Goal: Find specific page/section: Find specific page/section

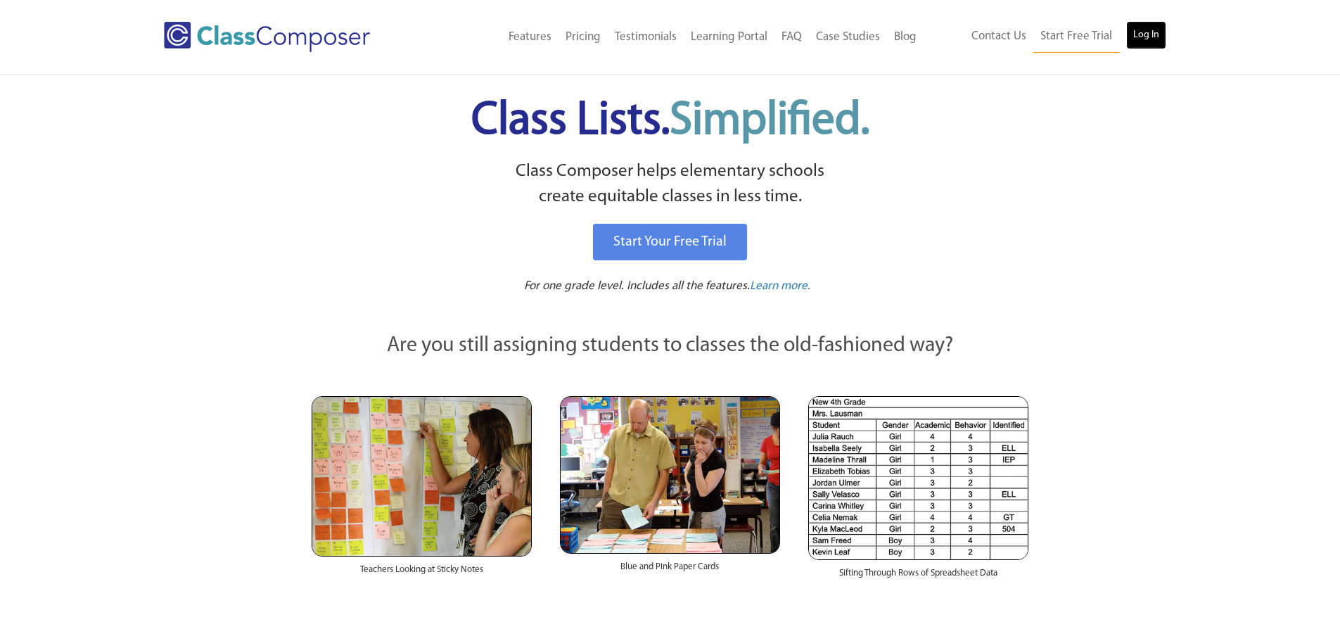
click at [1155, 33] on link "Log In" at bounding box center [1146, 35] width 40 height 28
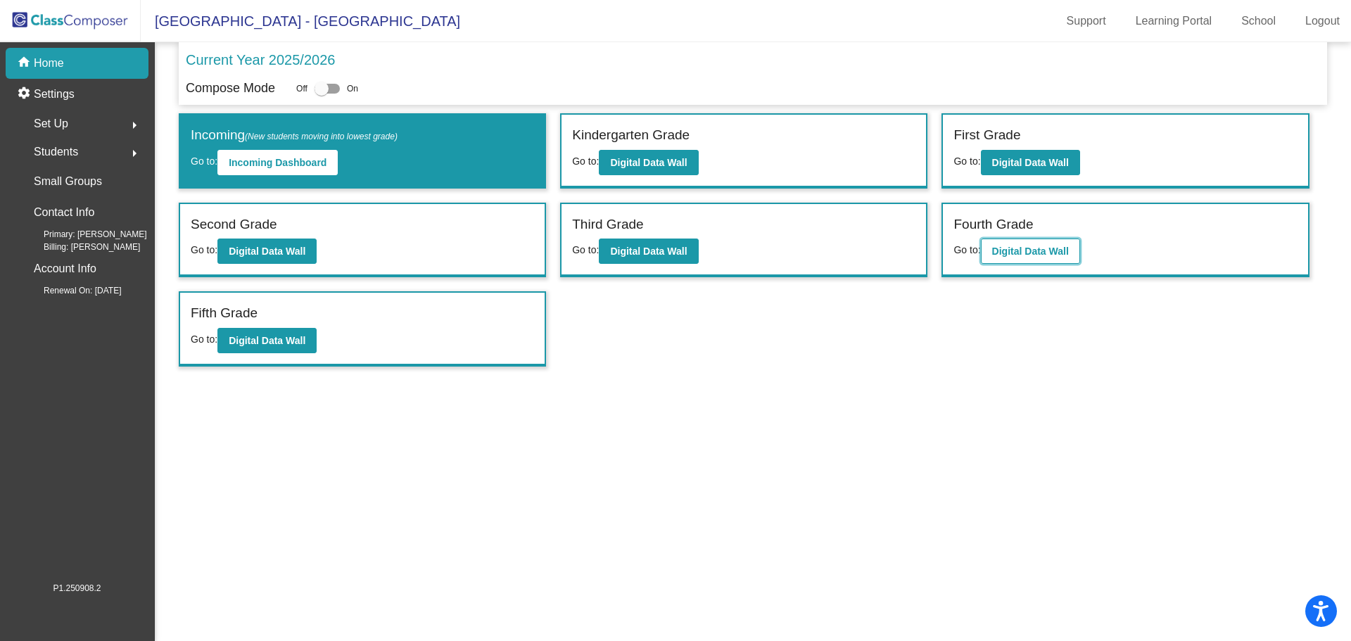
click at [1030, 250] on b "Digital Data Wall" at bounding box center [1030, 251] width 77 height 11
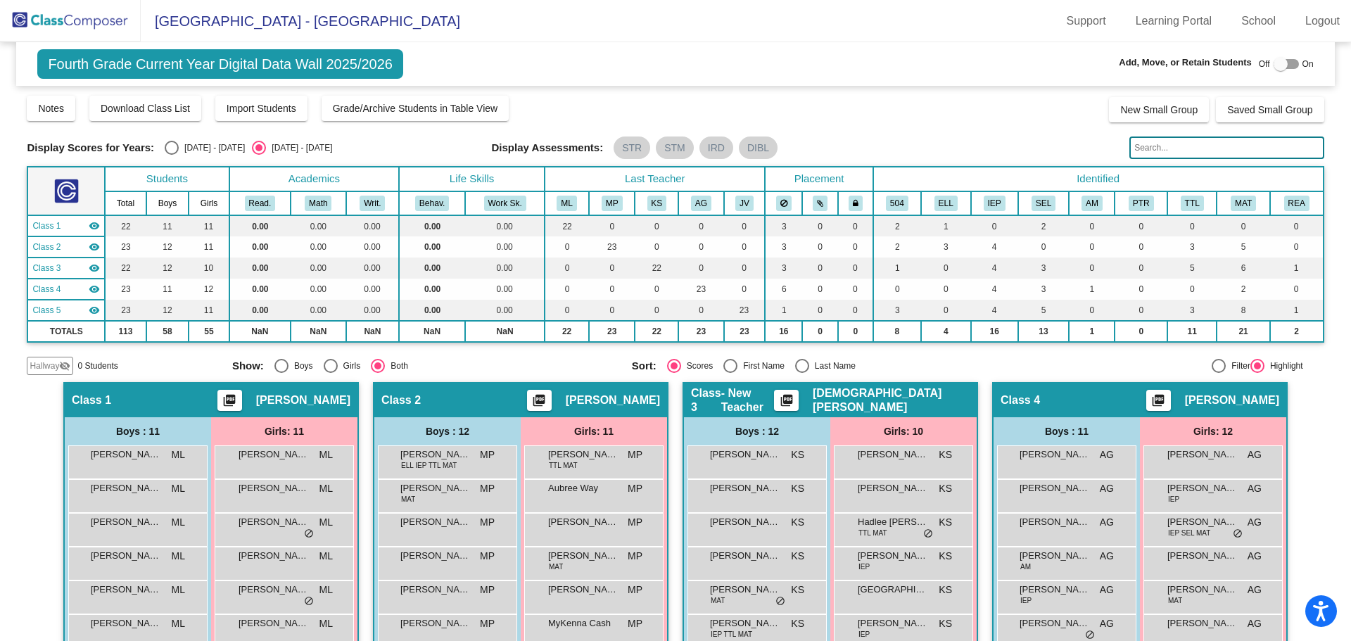
click at [1176, 151] on input "text" at bounding box center [1226, 148] width 194 height 23
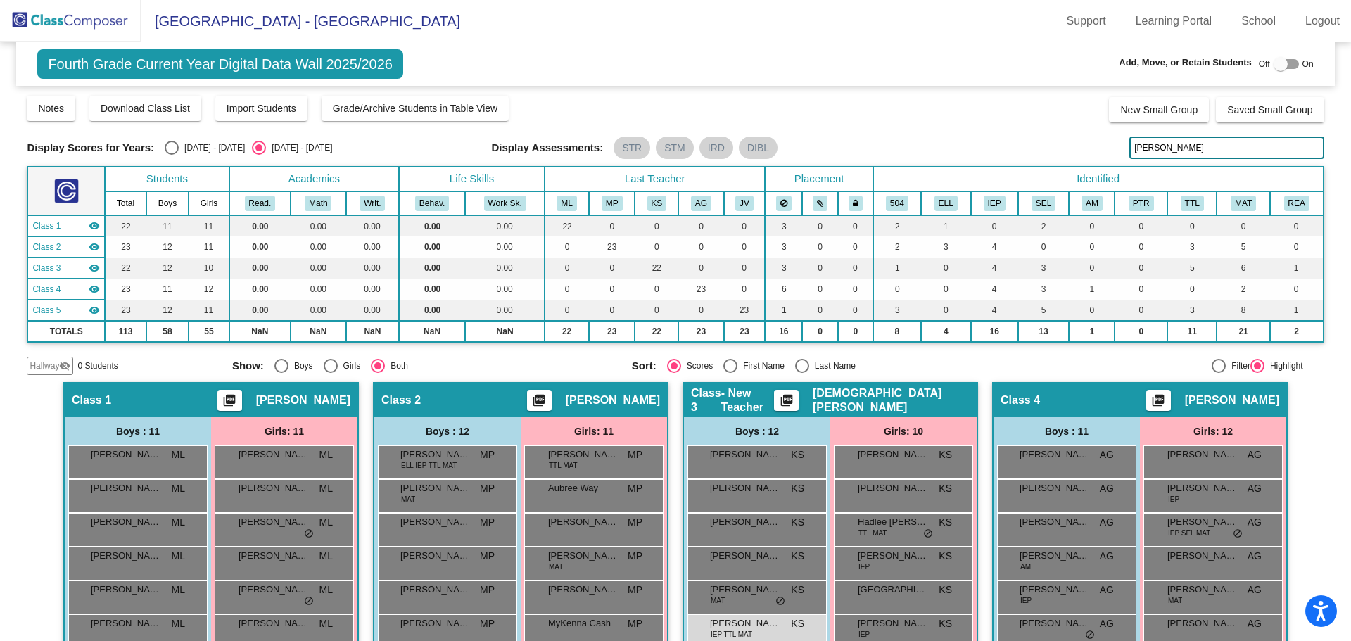
drag, startPoint x: 1112, startPoint y: 155, endPoint x: 1010, endPoint y: 168, distance: 102.2
click at [1017, 168] on div "Display Scores for Years: [DATE] - [DATE] [DATE] - [DATE] Grade/Archive Student…" at bounding box center [675, 234] width 1297 height 281
drag, startPoint x: 1086, startPoint y: 154, endPoint x: 1017, endPoint y: 156, distance: 69.0
click at [1022, 155] on div "Display Scores for Years: [DATE] - [DATE] [DATE] - [DATE] Display Assessments: …" at bounding box center [675, 148] width 1297 height 23
drag, startPoint x: 1168, startPoint y: 153, endPoint x: 1008, endPoint y: 146, distance: 160.6
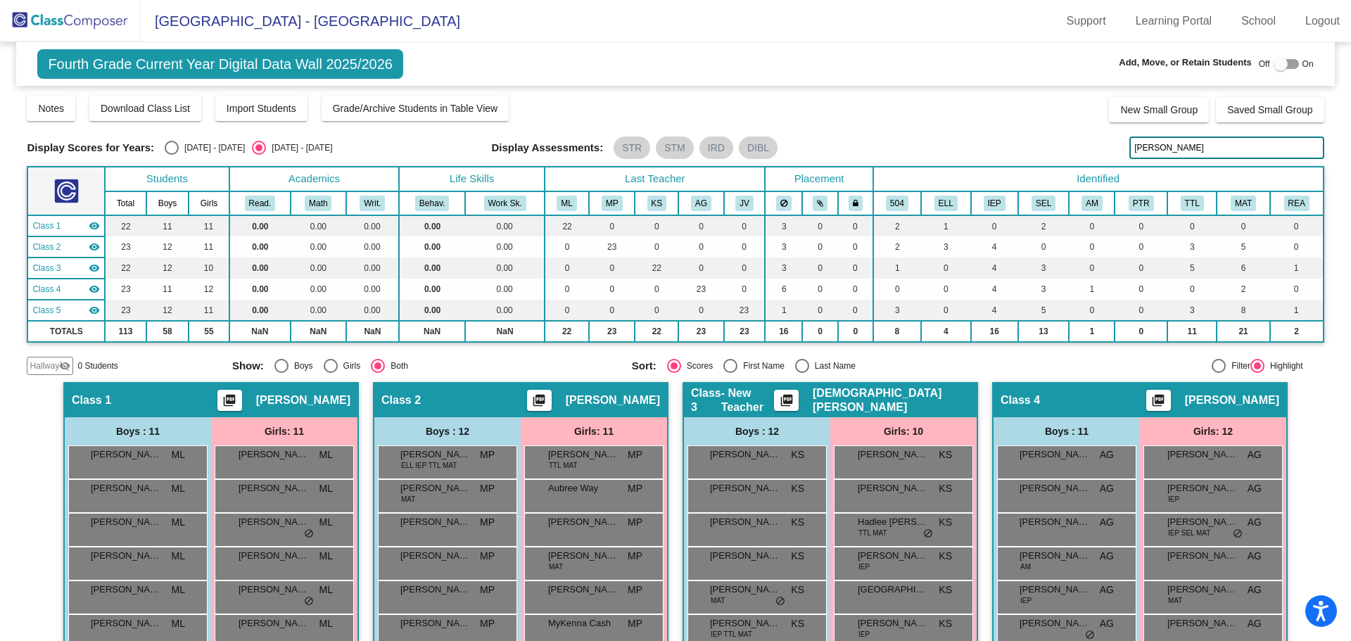
click at [1008, 146] on div "Display Scores for Years: [DATE] - [DATE] [DATE] - [DATE] Display Assessments: …" at bounding box center [675, 148] width 1297 height 23
drag, startPoint x: 1086, startPoint y: 150, endPoint x: 1002, endPoint y: 155, distance: 83.9
click at [1008, 156] on div "Display Scores for Years: [DATE] - [DATE] [DATE] - [DATE] Display Assessments: …" at bounding box center [675, 148] width 1297 height 23
drag, startPoint x: 1151, startPoint y: 146, endPoint x: 1070, endPoint y: 158, distance: 81.9
click at [1070, 158] on div "Display Scores for Years: [DATE] - [DATE] [DATE] - [DATE] Display Assessments: …" at bounding box center [675, 148] width 1297 height 23
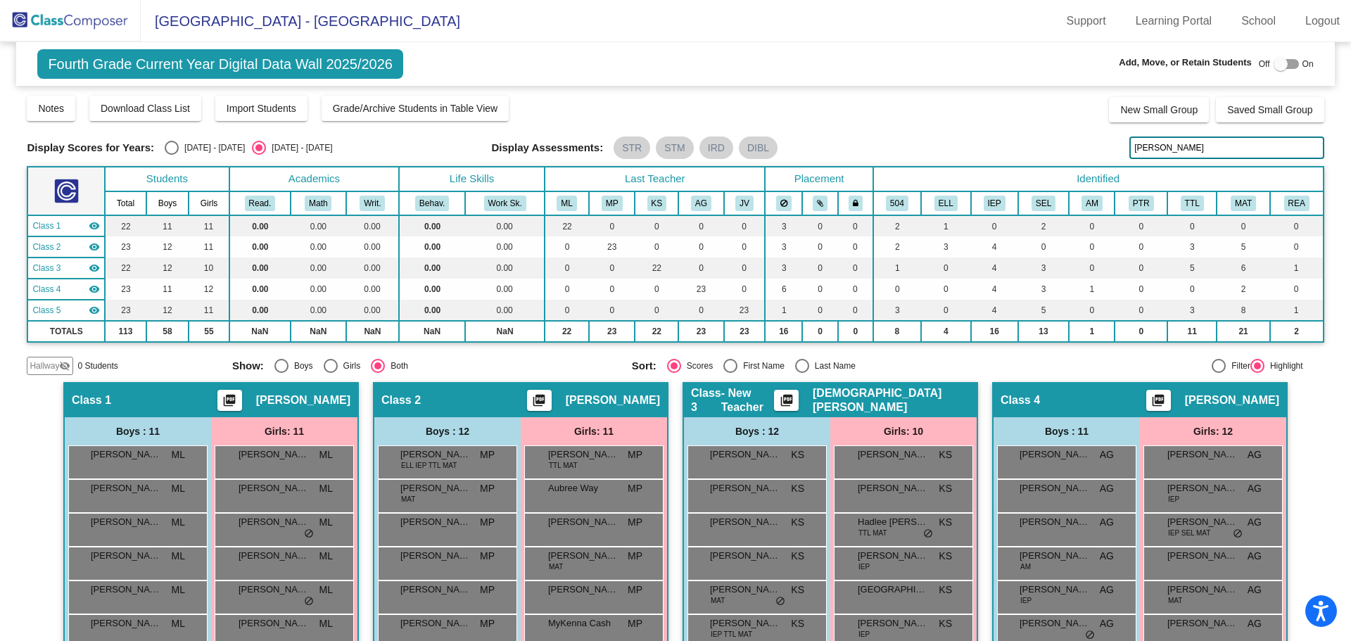
drag, startPoint x: 1159, startPoint y: 157, endPoint x: 964, endPoint y: 152, distance: 195.0
click at [965, 152] on div "Display Scores for Years: [DATE] - [DATE] [DATE] - [DATE] Display Assessments: …" at bounding box center [675, 148] width 1297 height 23
drag, startPoint x: 1180, startPoint y: 153, endPoint x: 1051, endPoint y: 155, distance: 128.8
click at [1051, 155] on div "Display Scores for Years: [DATE] - [DATE] [DATE] - [DATE] Display Assessments: …" at bounding box center [675, 148] width 1297 height 23
type input "COLL"
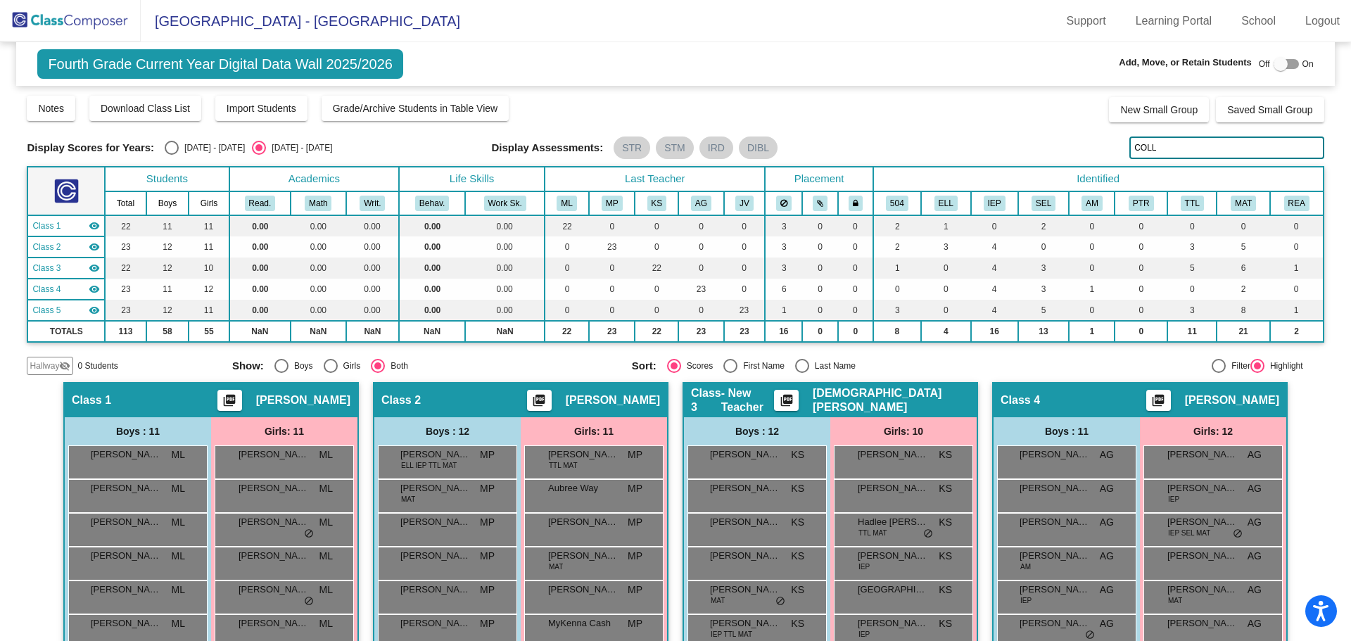
click at [31, 18] on img at bounding box center [70, 21] width 141 height 42
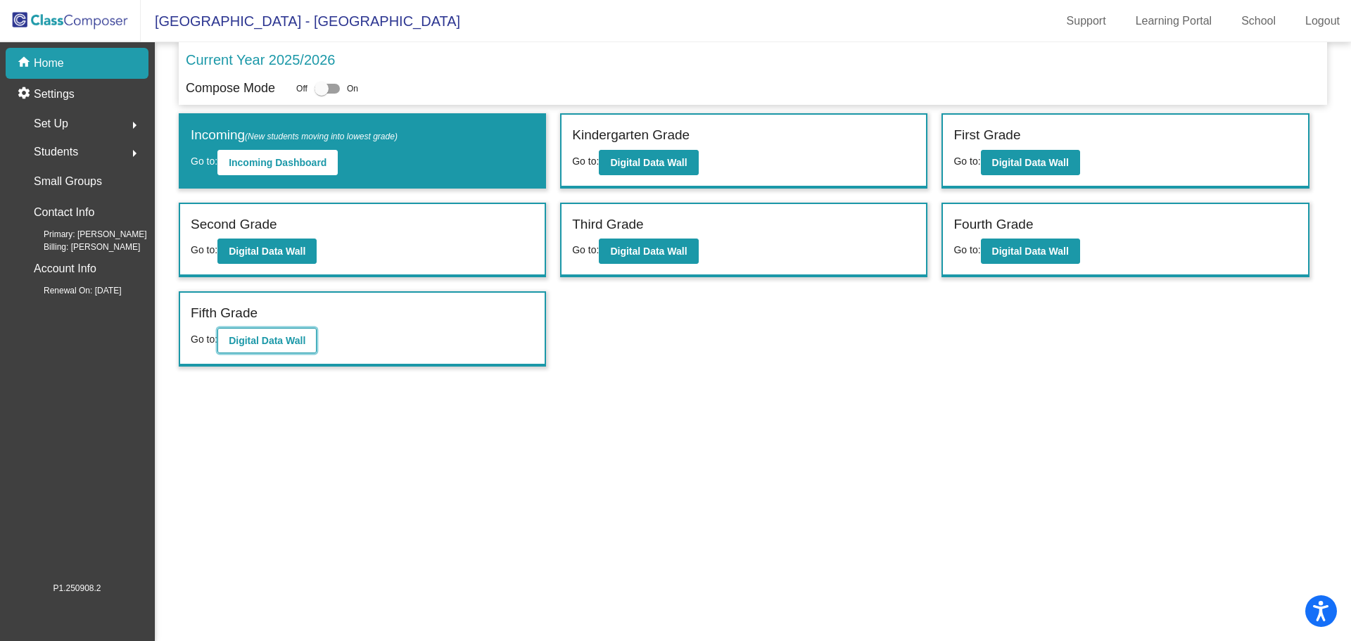
click at [283, 342] on b "Digital Data Wall" at bounding box center [267, 340] width 77 height 11
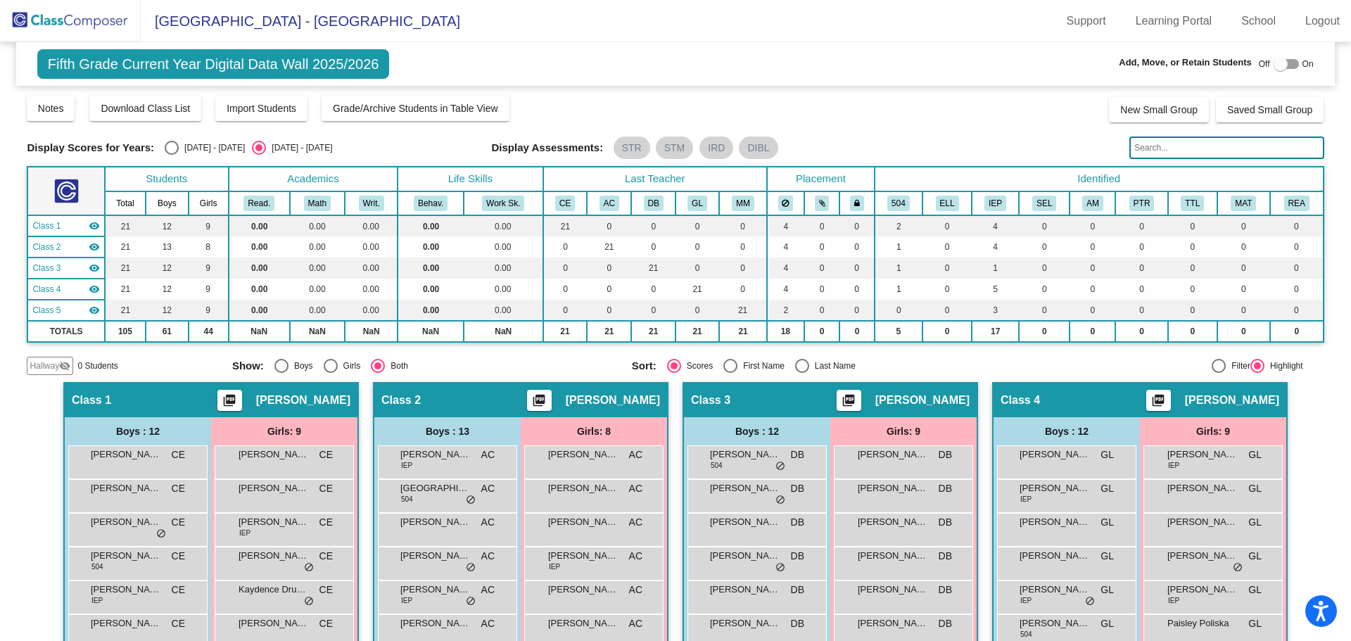
click at [1157, 149] on input "text" at bounding box center [1226, 148] width 194 height 23
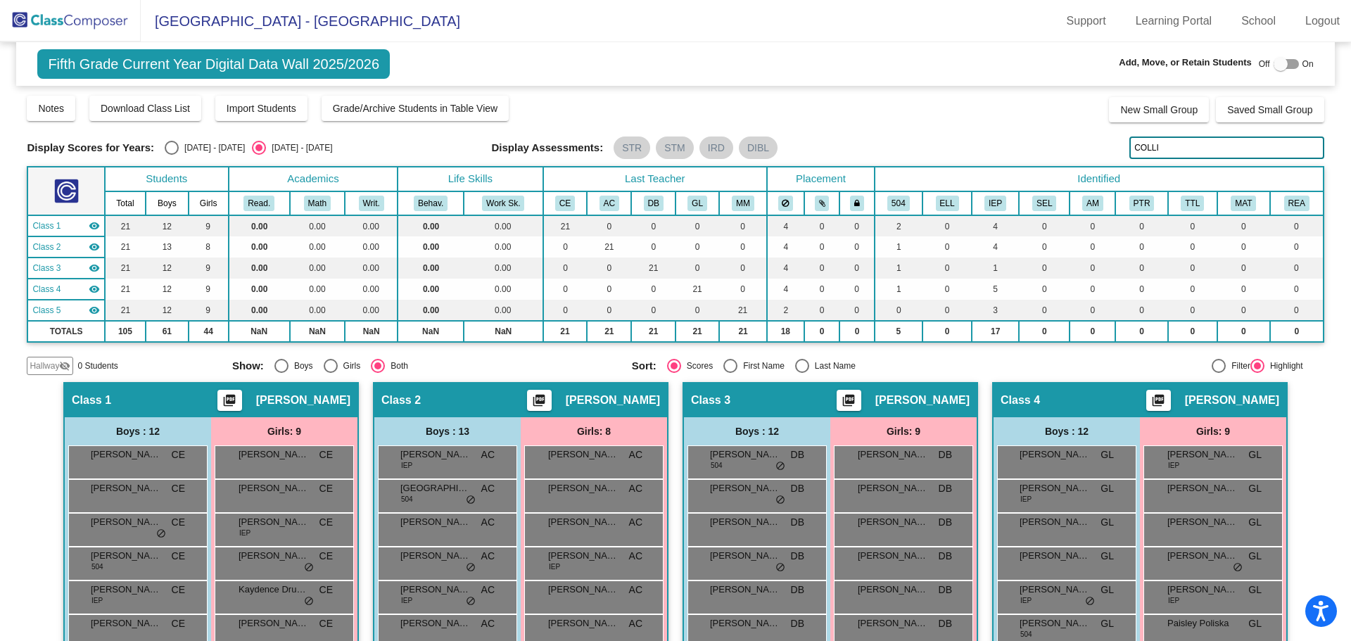
drag, startPoint x: 1164, startPoint y: 147, endPoint x: 969, endPoint y: 176, distance: 197.7
click at [996, 170] on div "Display Scores for Years: [DATE] - [DATE] [DATE] - [DATE] Grade/Archive Student…" at bounding box center [675, 234] width 1297 height 281
drag, startPoint x: 1160, startPoint y: 139, endPoint x: 1087, endPoint y: 153, distance: 74.5
click at [1087, 154] on div "Display Scores for Years: [DATE] - [DATE] [DATE] - [DATE] Display Assessments: …" at bounding box center [675, 148] width 1297 height 23
drag, startPoint x: 1153, startPoint y: 148, endPoint x: 1058, endPoint y: 165, distance: 97.2
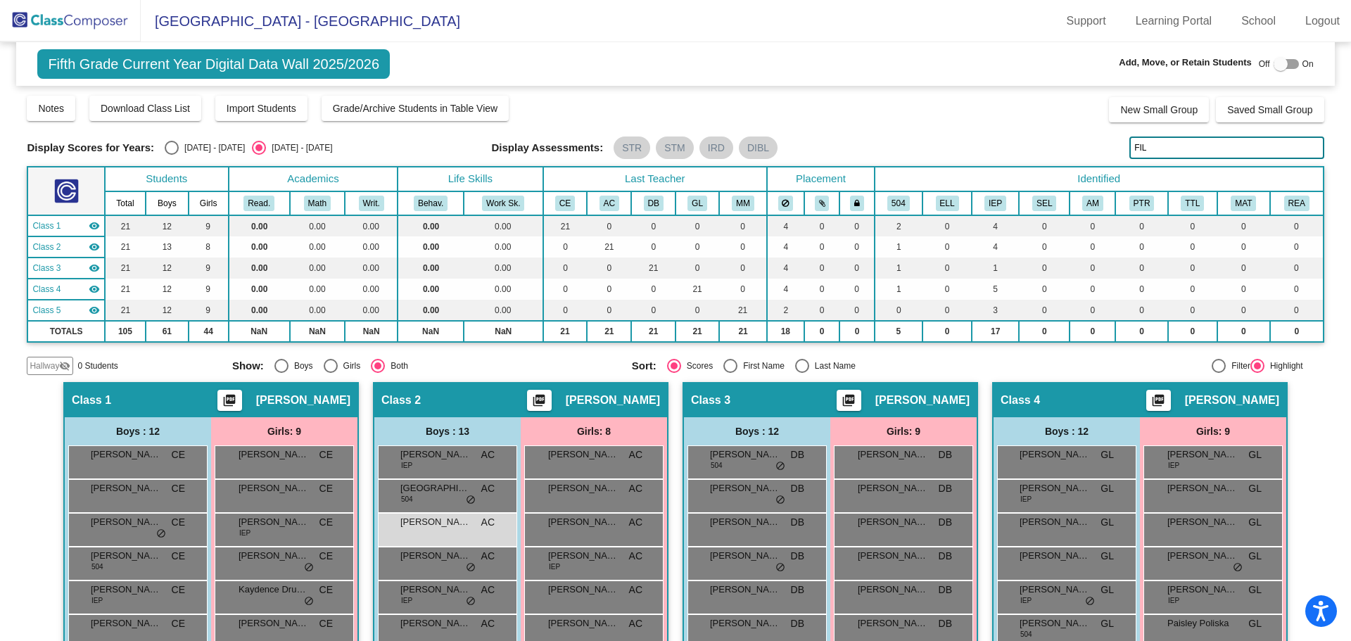
click at [1063, 161] on div "Display Scores for Years: [DATE] - [DATE] [DATE] - [DATE] Grade/Archive Student…" at bounding box center [675, 234] width 1297 height 281
drag, startPoint x: 1158, startPoint y: 146, endPoint x: 1092, endPoint y: 155, distance: 66.8
click at [1092, 155] on div "Display Scores for Years: [DATE] - [DATE] [DATE] - [DATE] Display Assessments: …" at bounding box center [675, 148] width 1297 height 23
drag, startPoint x: 1151, startPoint y: 141, endPoint x: 984, endPoint y: 157, distance: 167.5
click at [985, 157] on div "Display Scores for Years: [DATE] - [DATE] [DATE] - [DATE] Display Assessments: …" at bounding box center [675, 148] width 1297 height 23
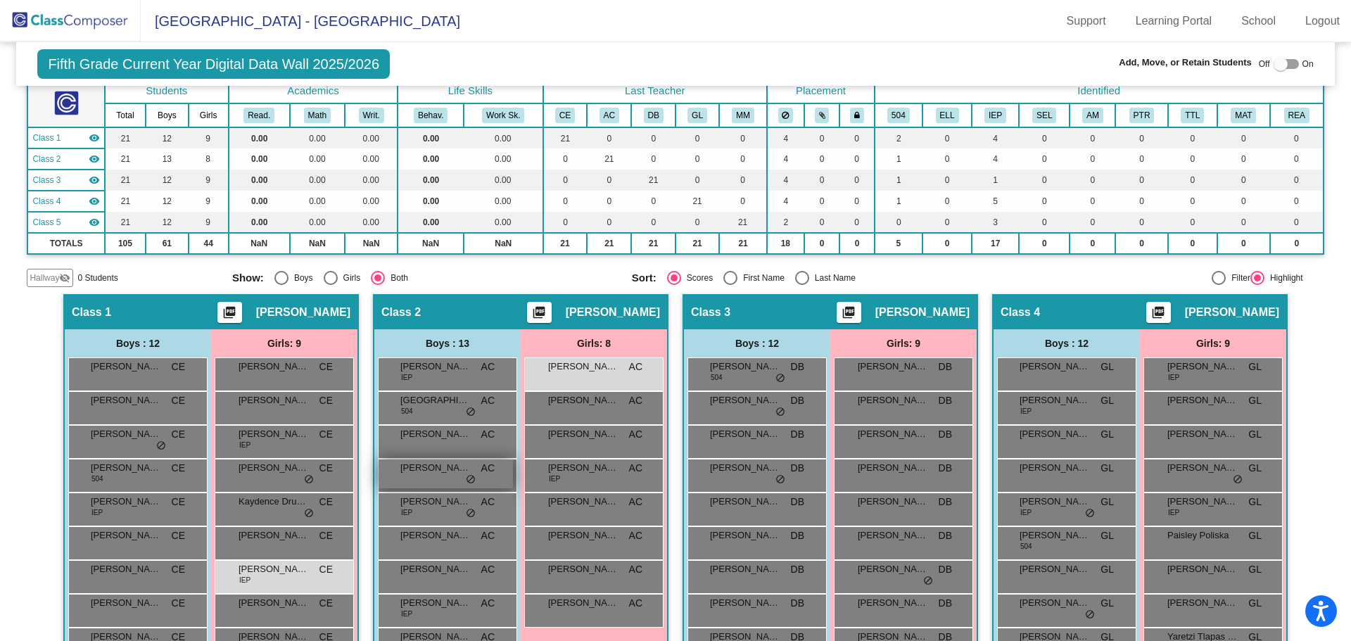
scroll to position [53, 0]
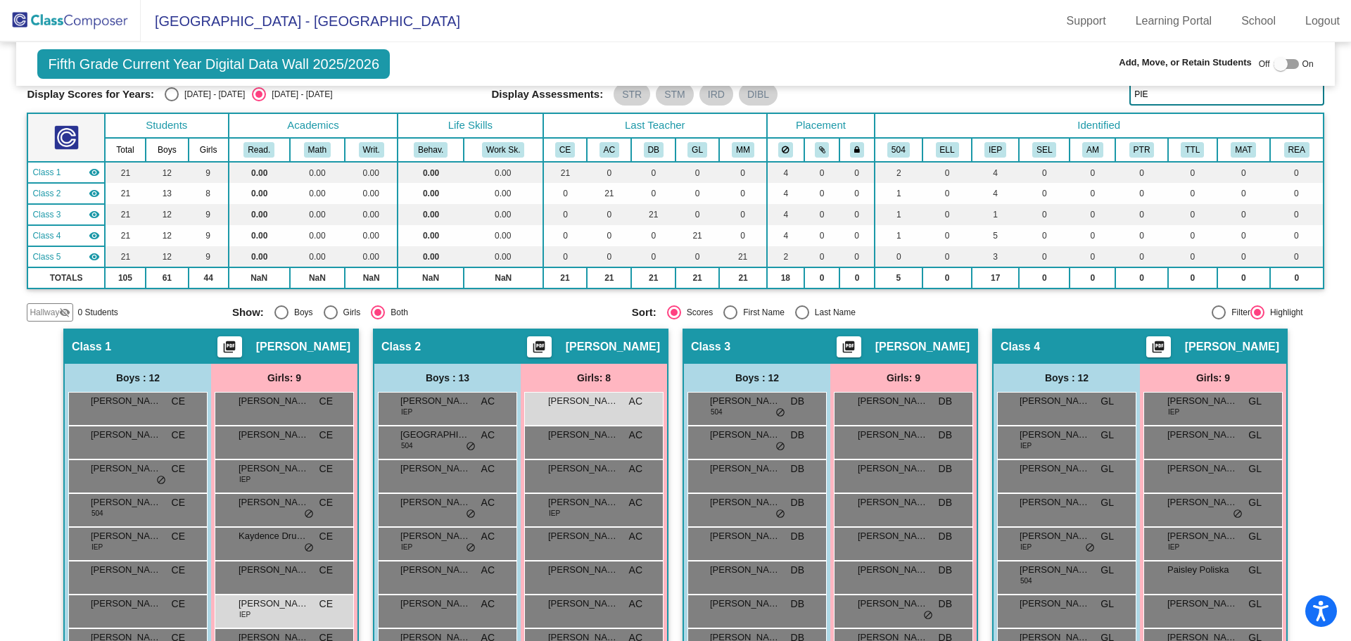
type input "PIE"
